Goal: Navigation & Orientation: Find specific page/section

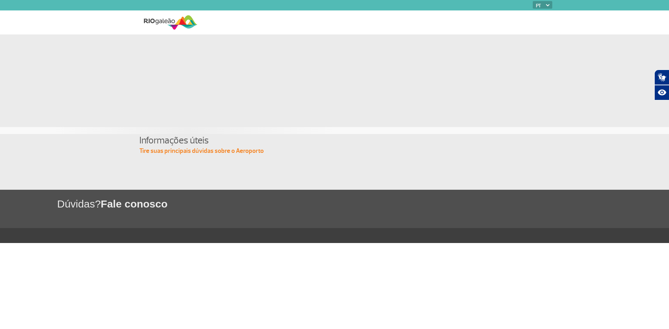
click at [220, 47] on div at bounding box center [334, 73] width 387 height 79
drag, startPoint x: 613, startPoint y: 5, endPoint x: 275, endPoint y: 91, distance: 349.2
click at [275, 91] on div at bounding box center [334, 73] width 387 height 79
click at [159, 15] on img at bounding box center [171, 22] width 54 height 17
click at [548, 6] on img at bounding box center [547, 5] width 3 height 2
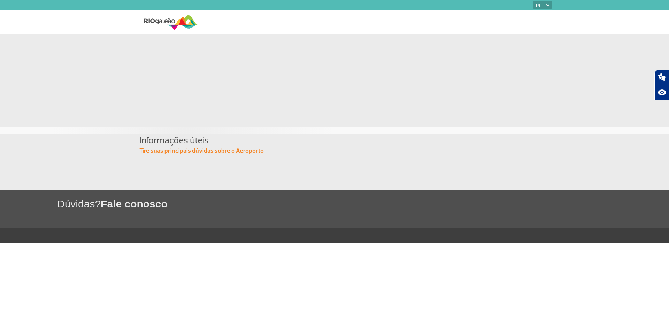
drag, startPoint x: 335, startPoint y: 26, endPoint x: 0, endPoint y: 67, distance: 337.2
click at [334, 26] on nav at bounding box center [375, 22] width 355 height 24
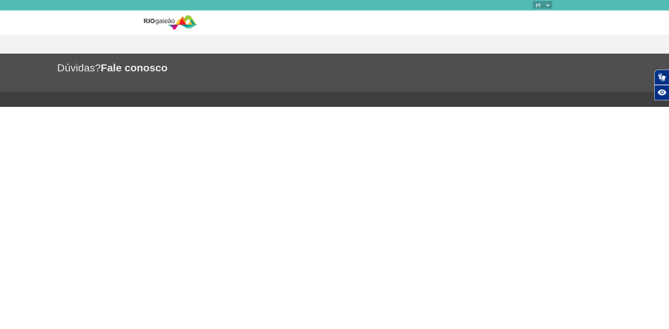
click at [193, 196] on body "PT ENG ESP Dúvidas? Fale conosco Plugin de acessibilidade da Hand Talk. Acessív…" at bounding box center [334, 164] width 669 height 329
click at [380, 273] on body "PT ENG ESP Dúvidas? Fale conosco Plugin de acessibilidade da Hand Talk. Acessív…" at bounding box center [334, 164] width 669 height 329
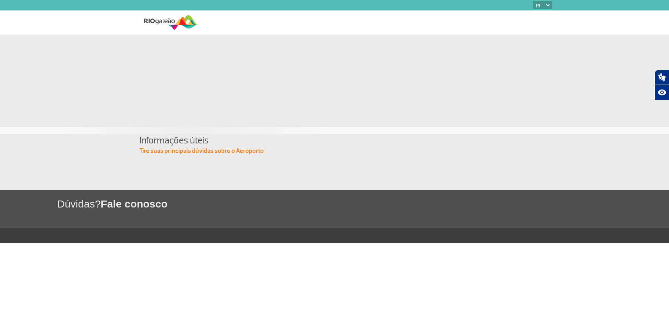
click at [474, 115] on section at bounding box center [334, 80] width 669 height 93
